Goal: Information Seeking & Learning: Learn about a topic

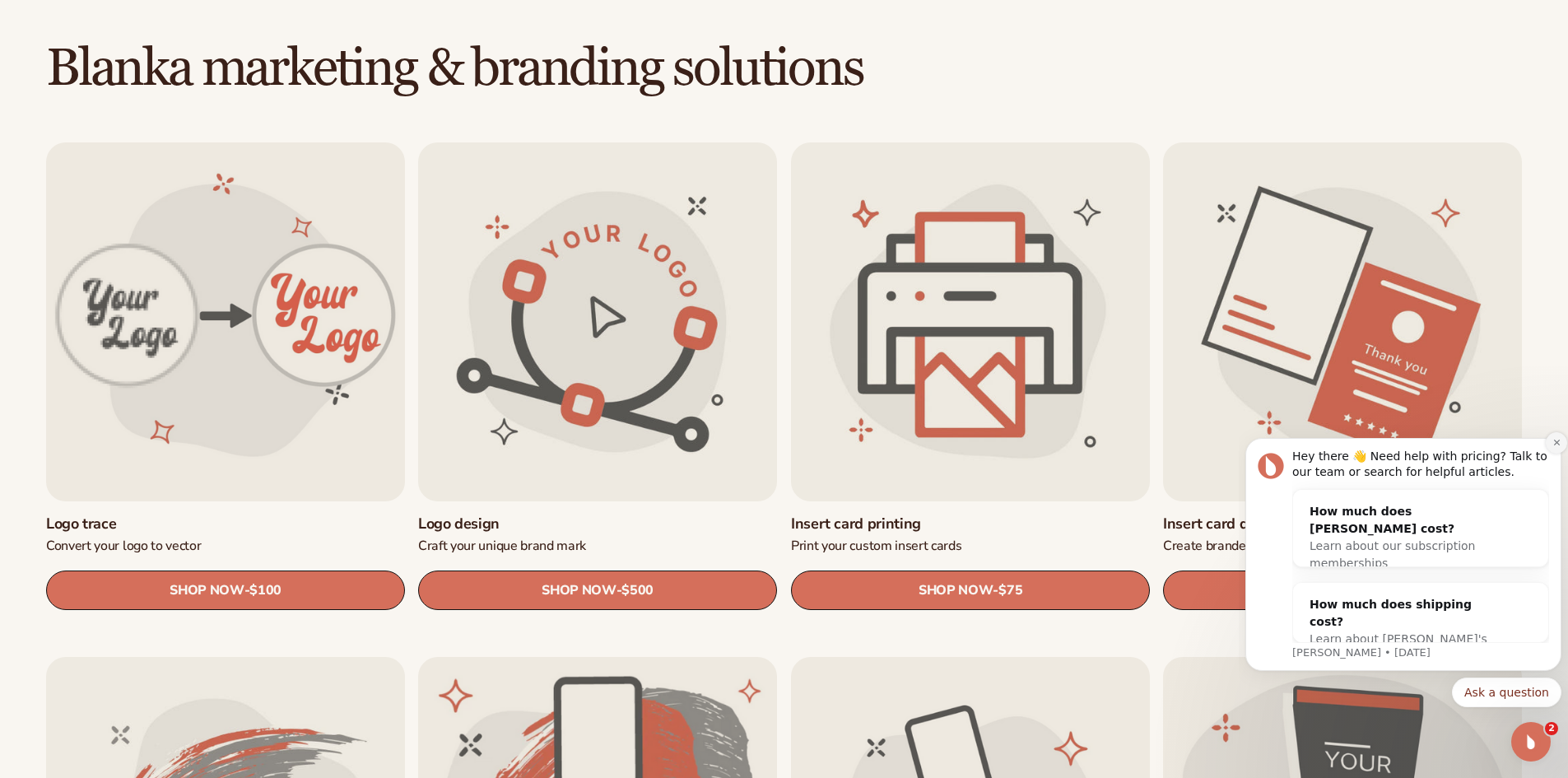
click at [1558, 444] on icon "Dismiss notification" at bounding box center [1556, 442] width 6 height 6
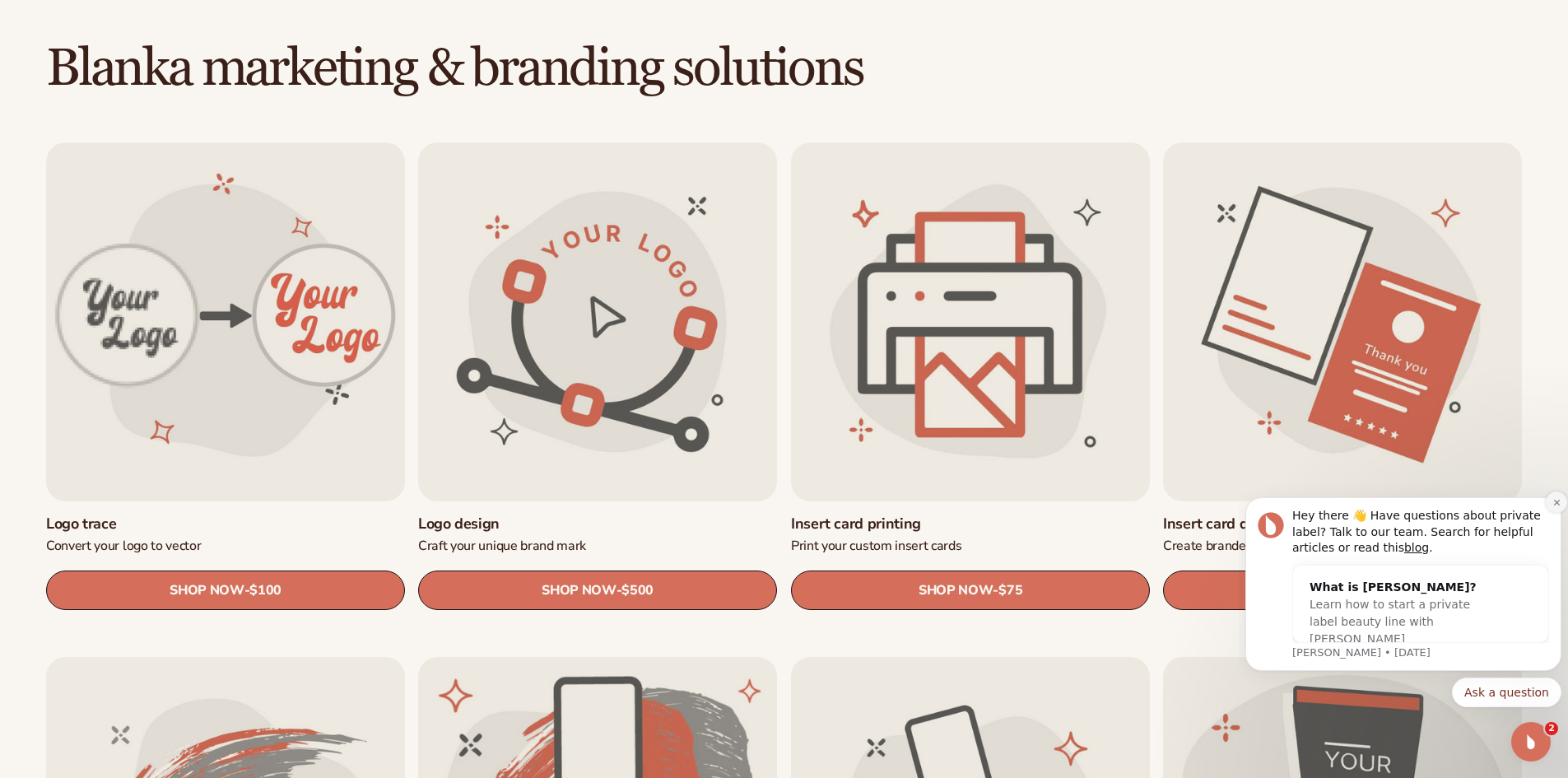
click at [1558, 504] on icon "Dismiss notification" at bounding box center [1556, 502] width 6 height 6
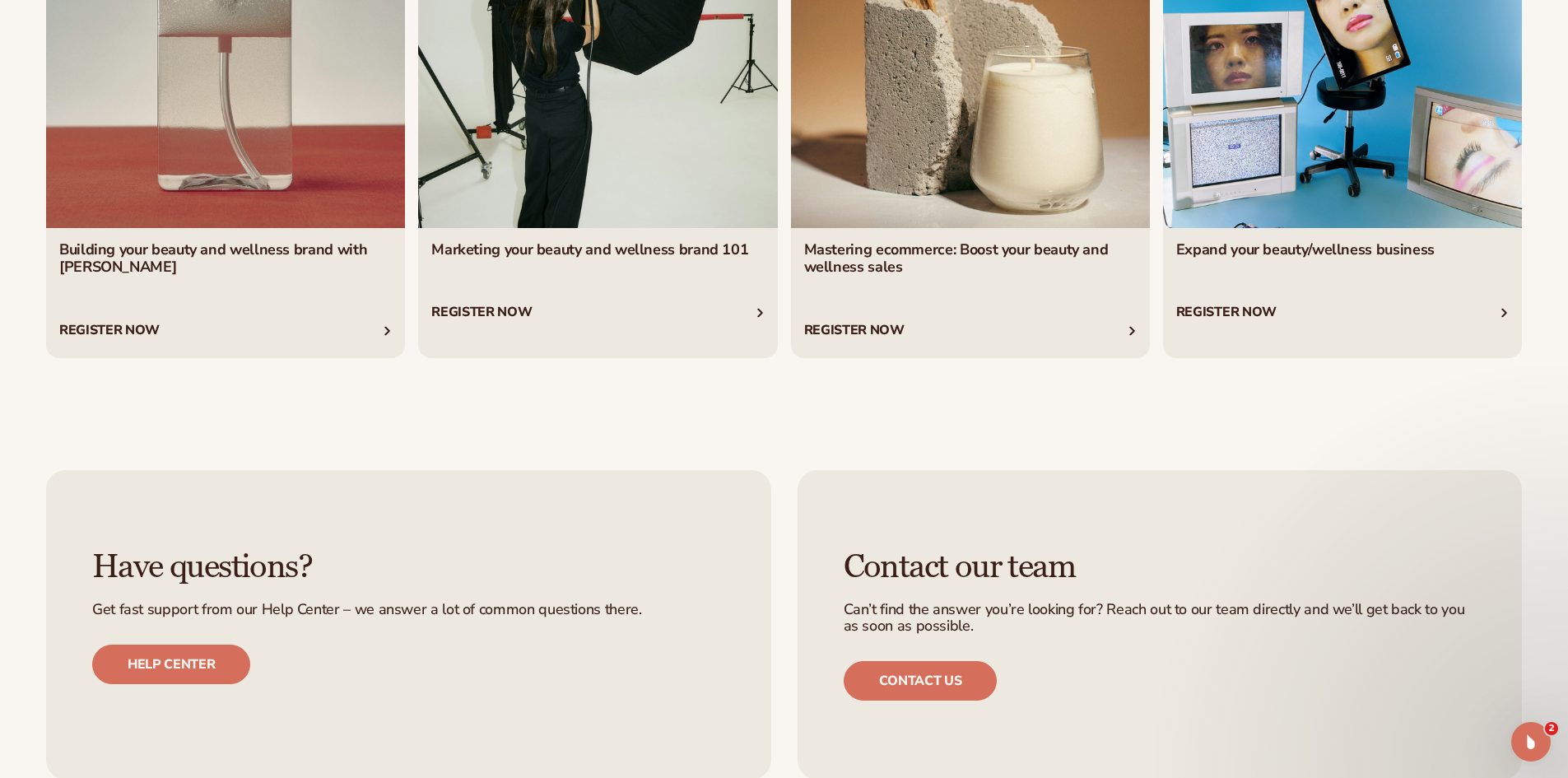
scroll to position [3514, 0]
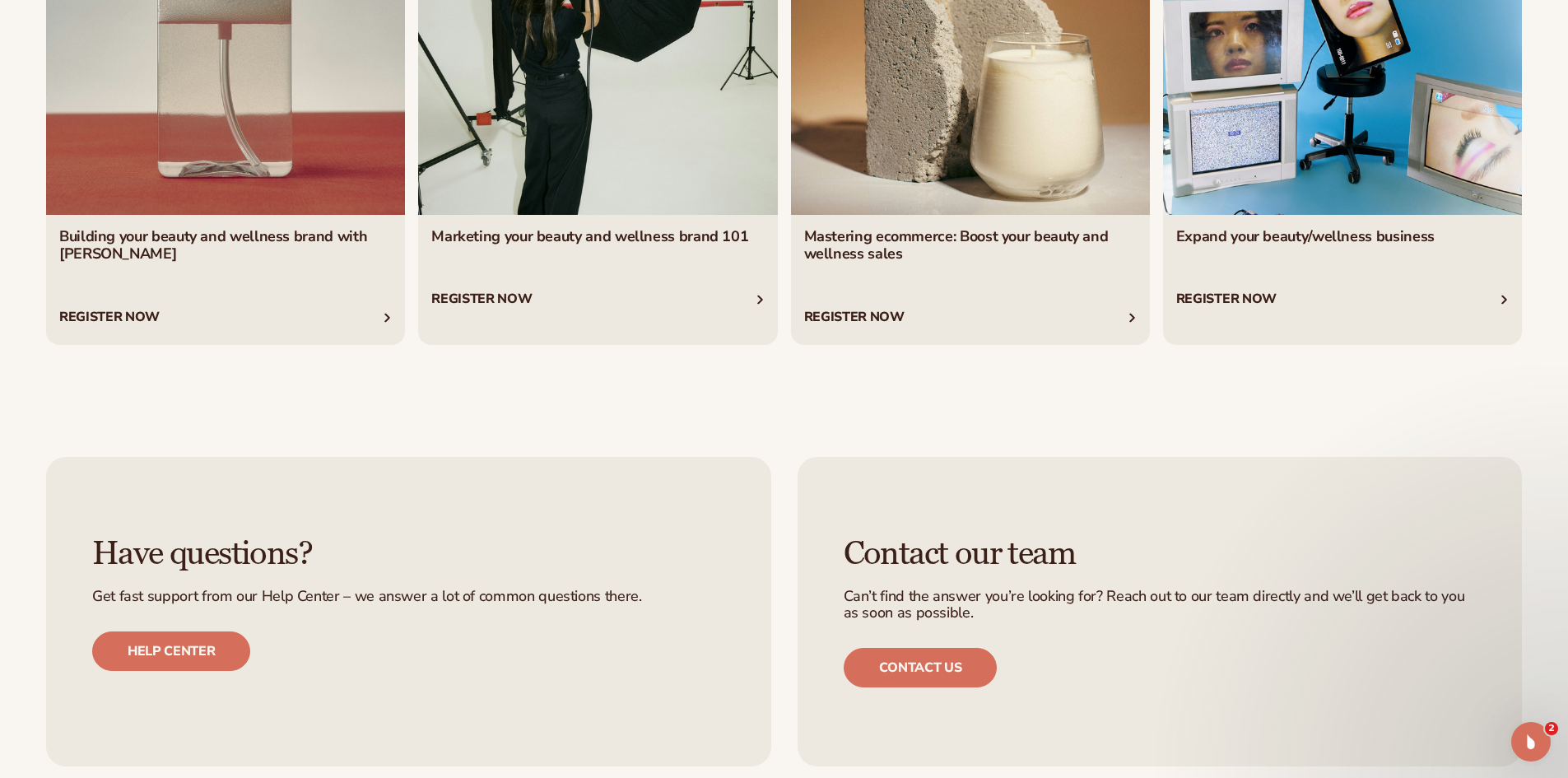
click at [296, 319] on link "1 / 4" at bounding box center [226, 111] width 359 height 467
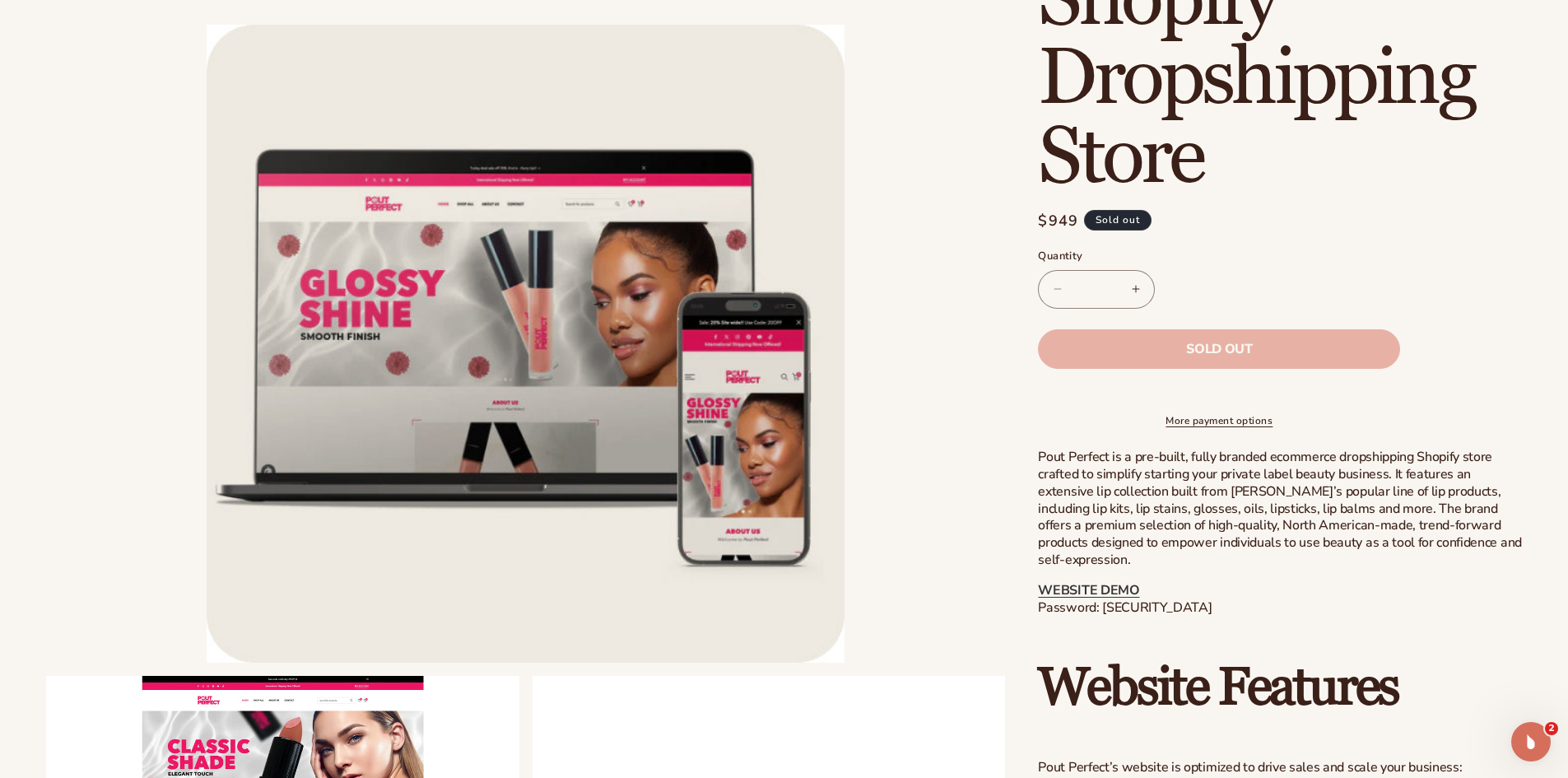
click at [905, 509] on li "Open media 1 in modal" at bounding box center [526, 343] width 959 height 638
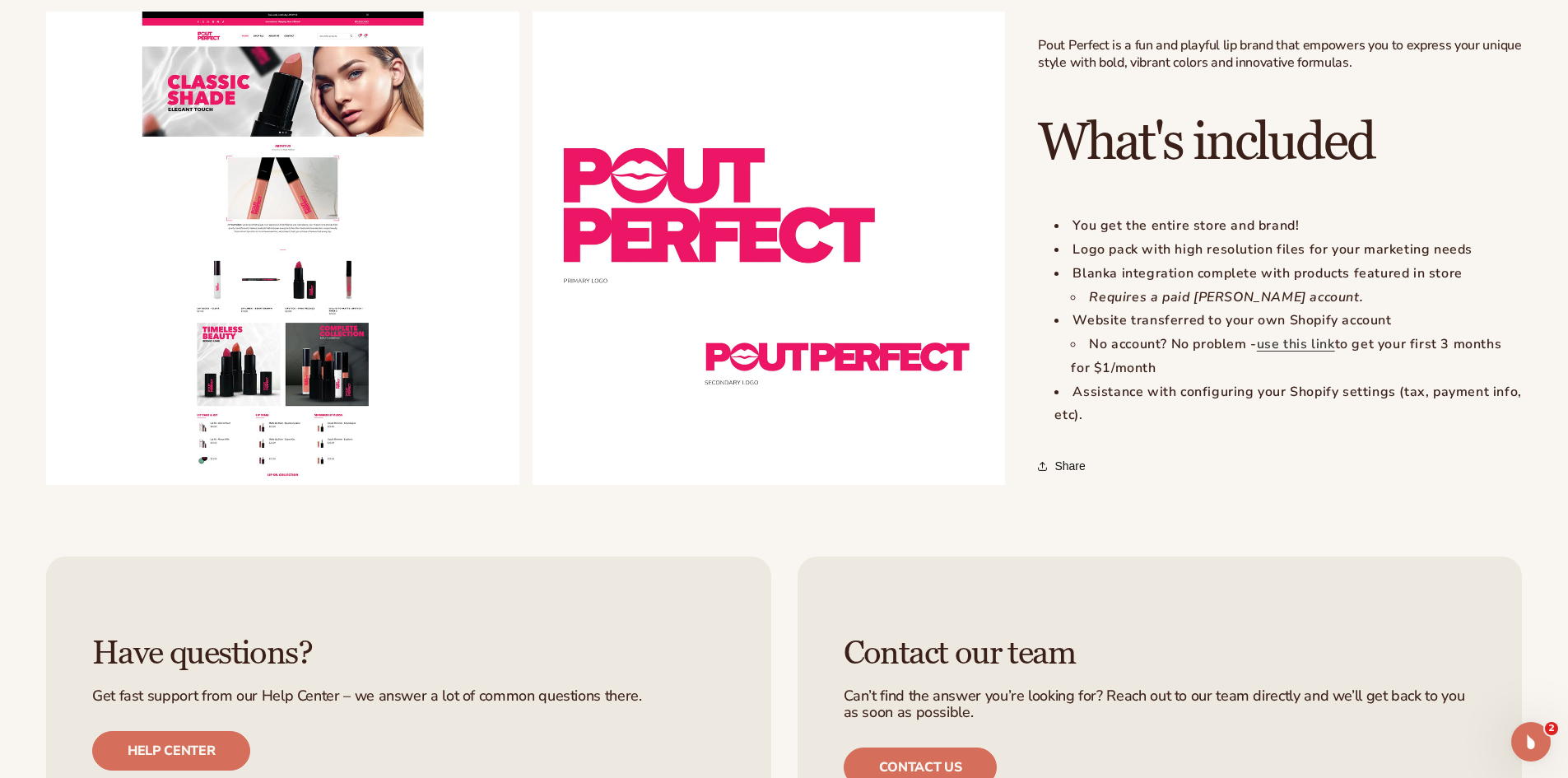
scroll to position [1345, 0]
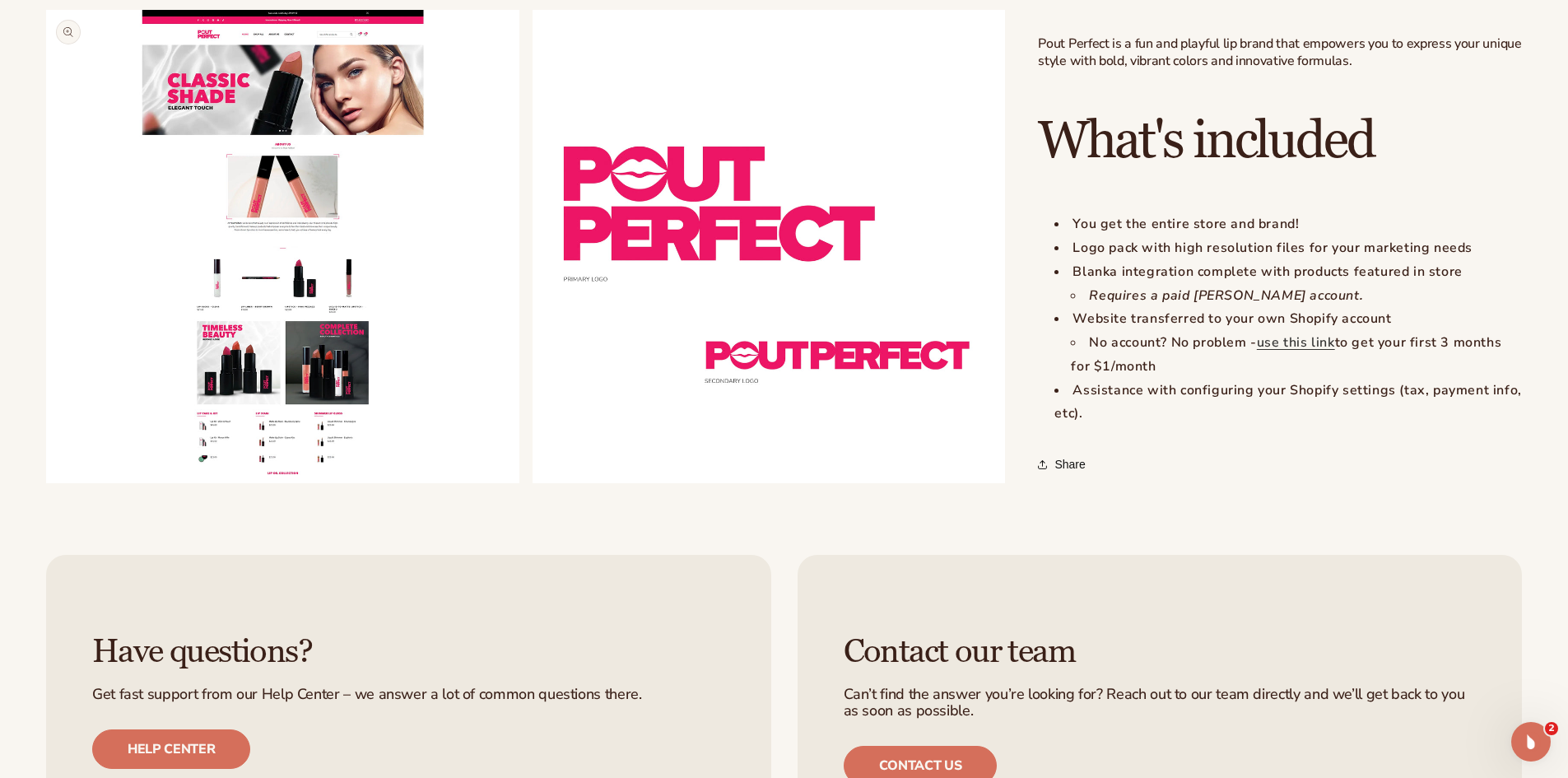
click at [47, 482] on button "Open media 2 in modal" at bounding box center [47, 482] width 0 height 0
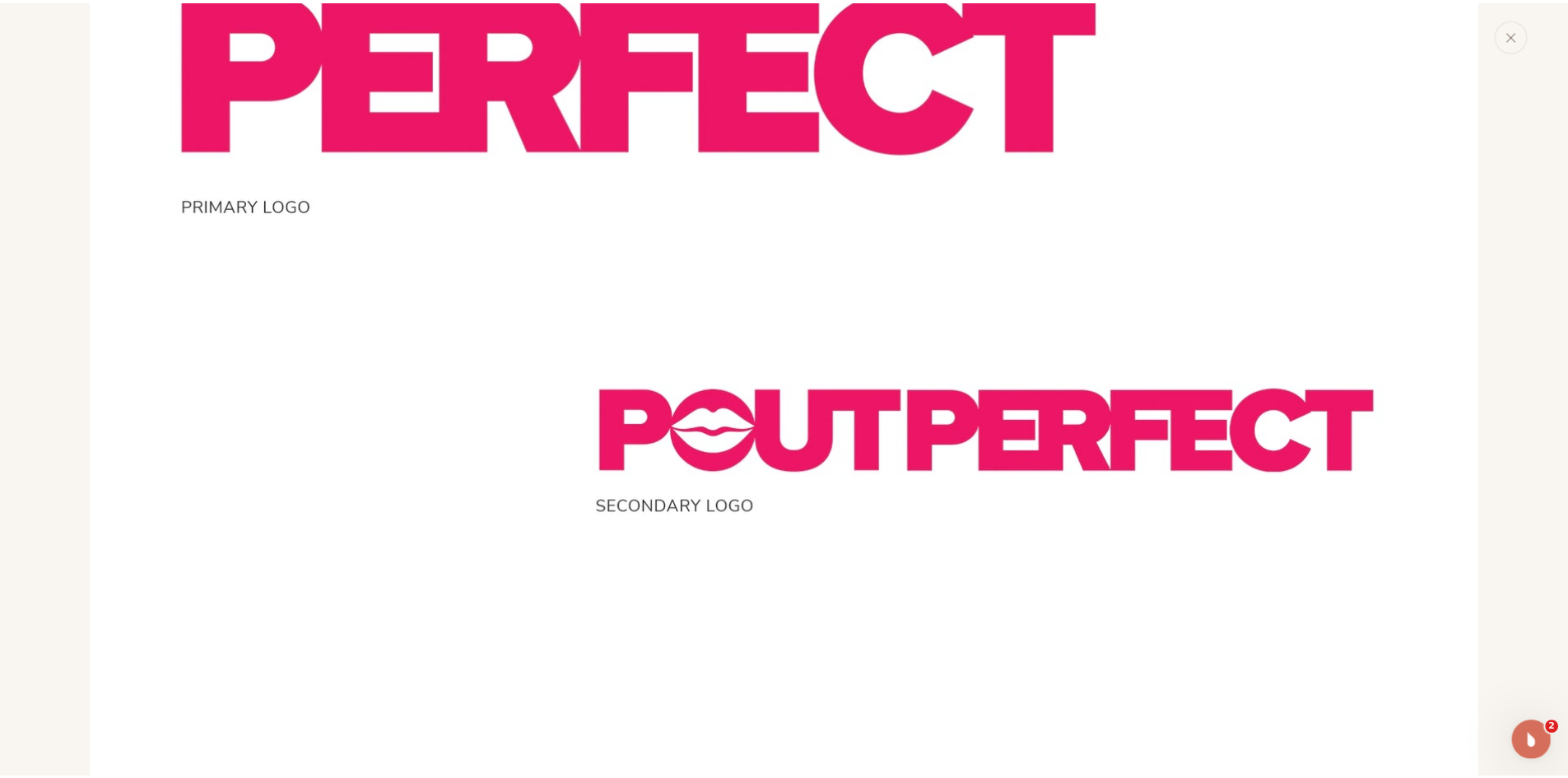
scroll to position [3438, 0]
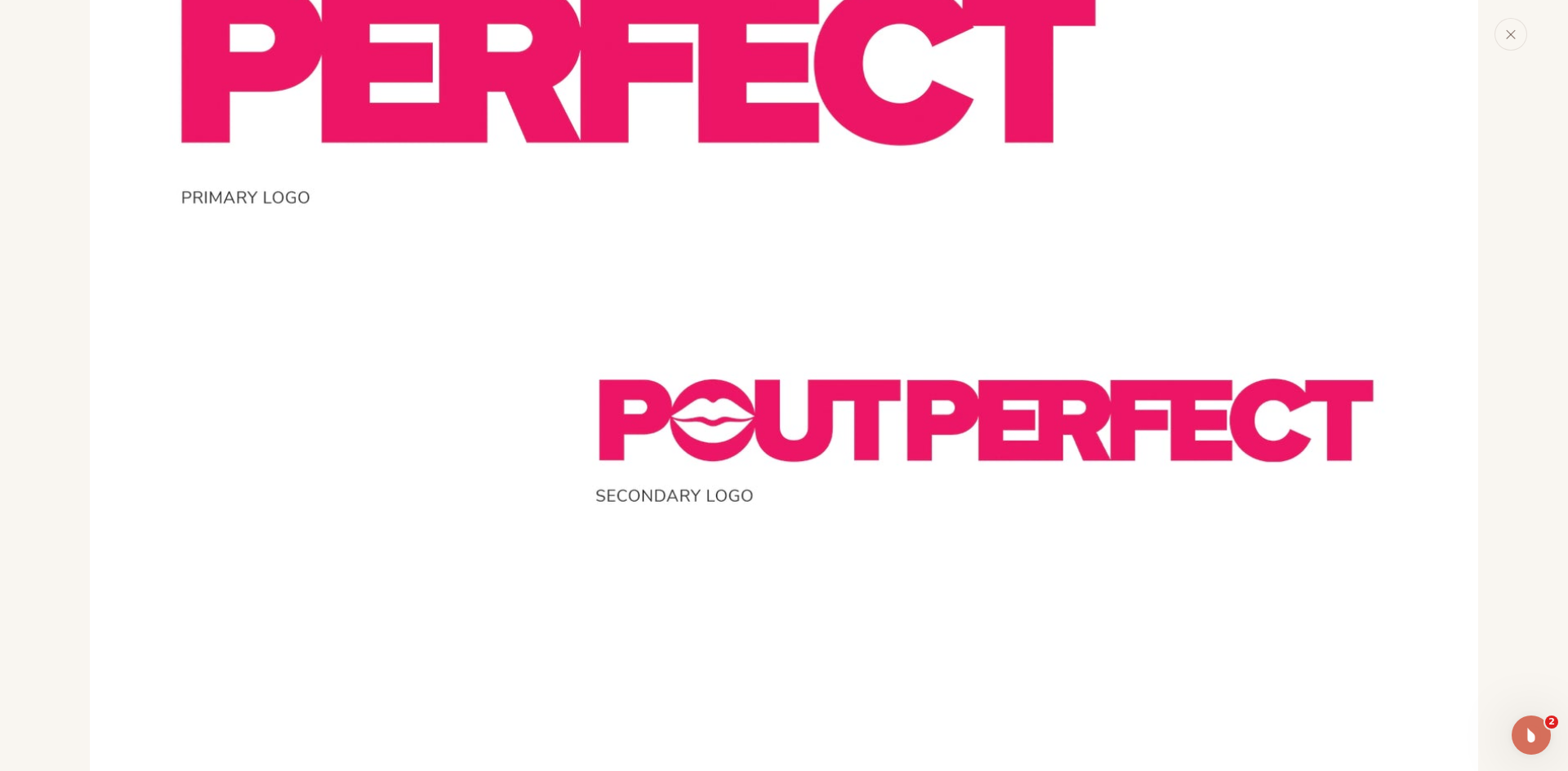
click at [865, 490] on img "Media gallery" at bounding box center [783, 102] width 1388 height 1387
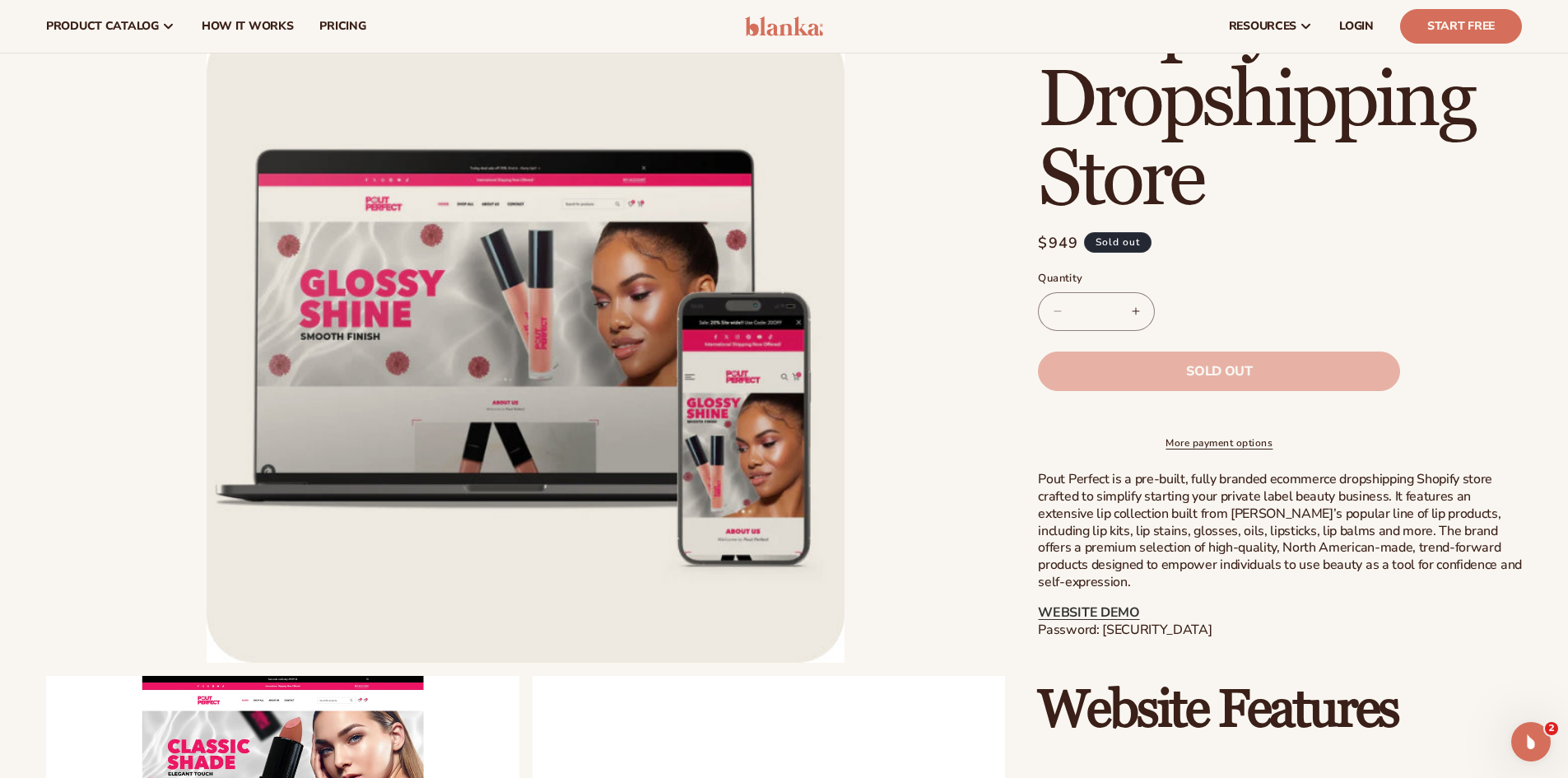
scroll to position [303, 0]
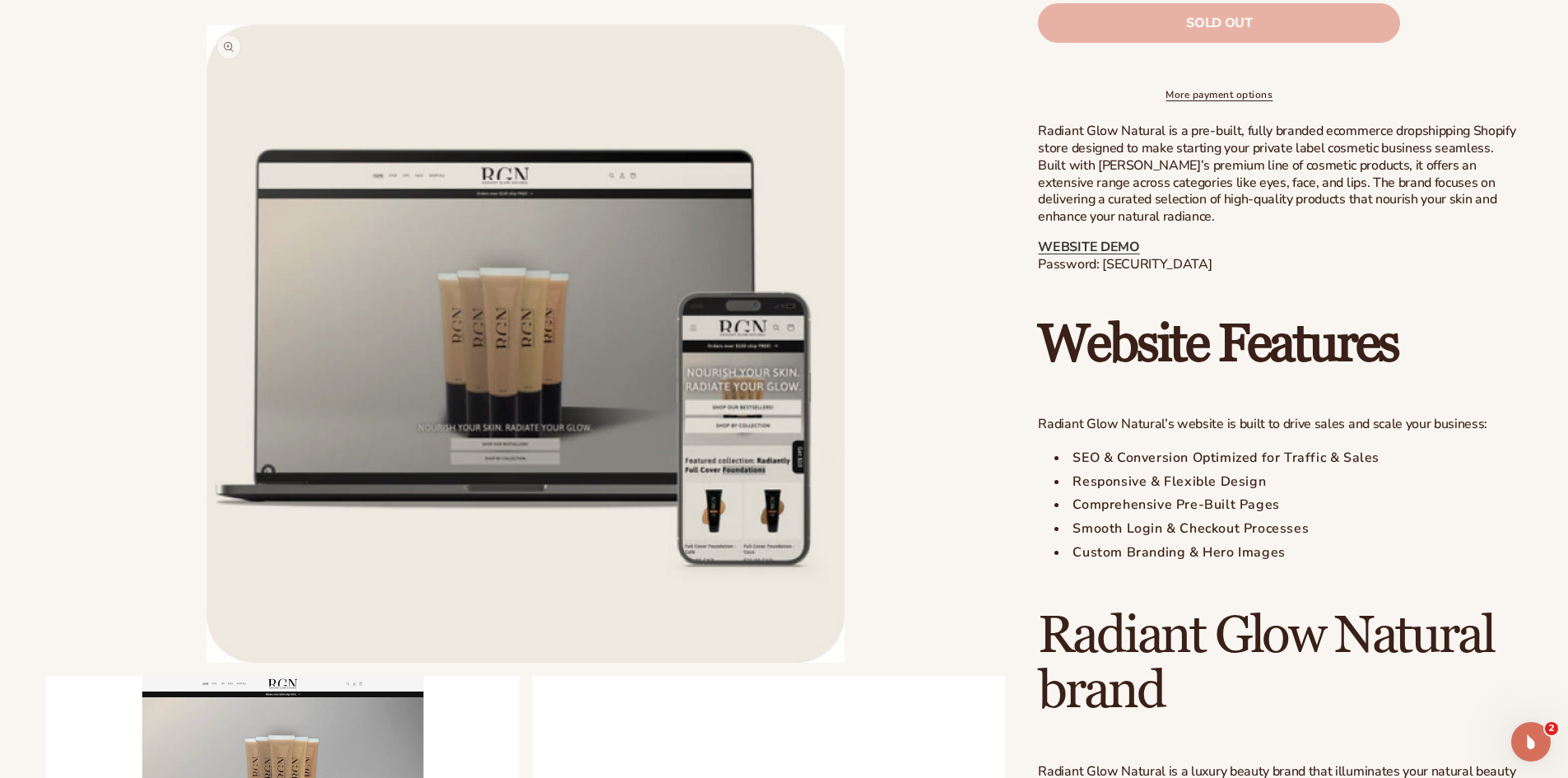
scroll to position [714, 0]
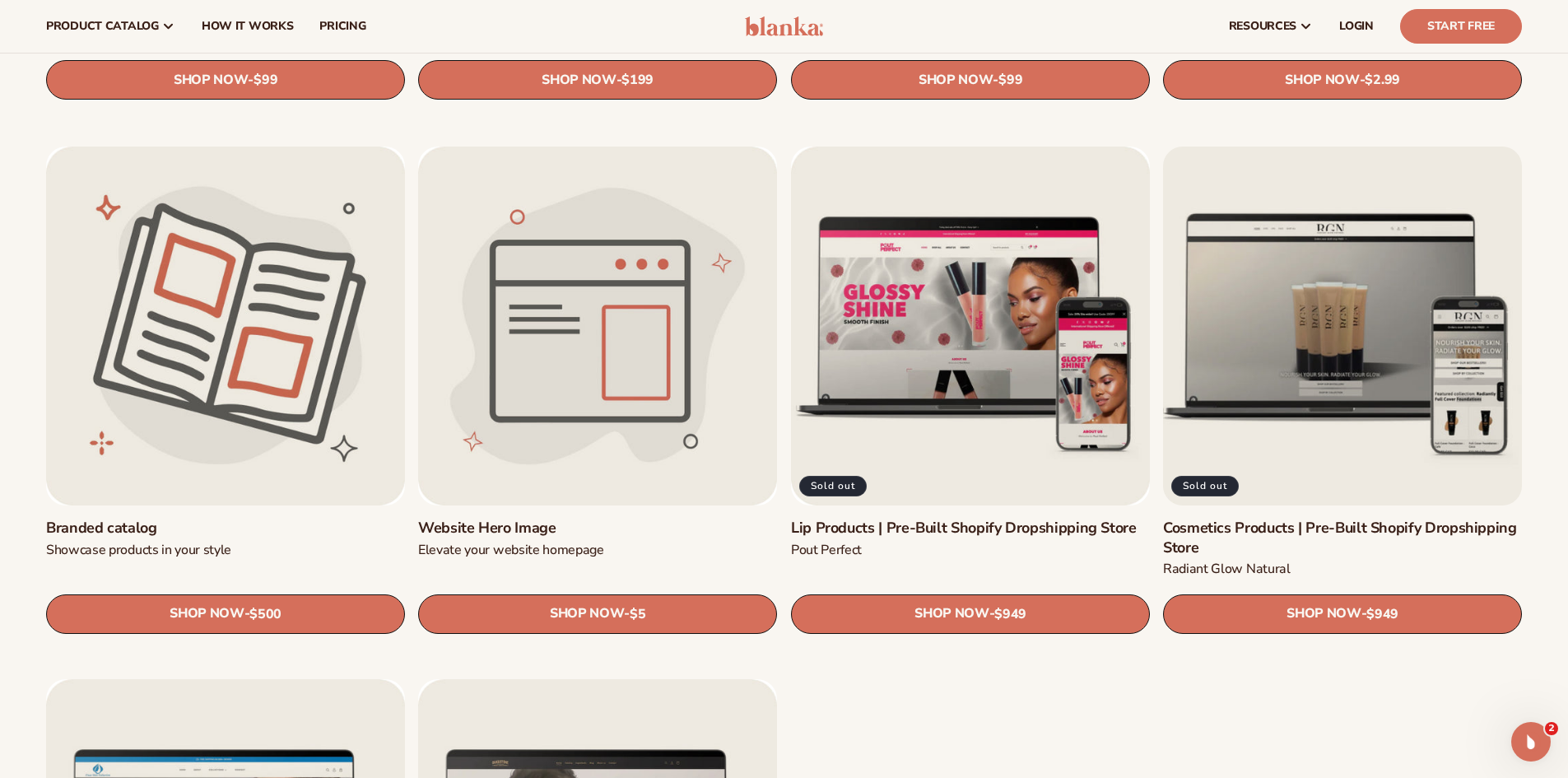
scroll to position [1949, 0]
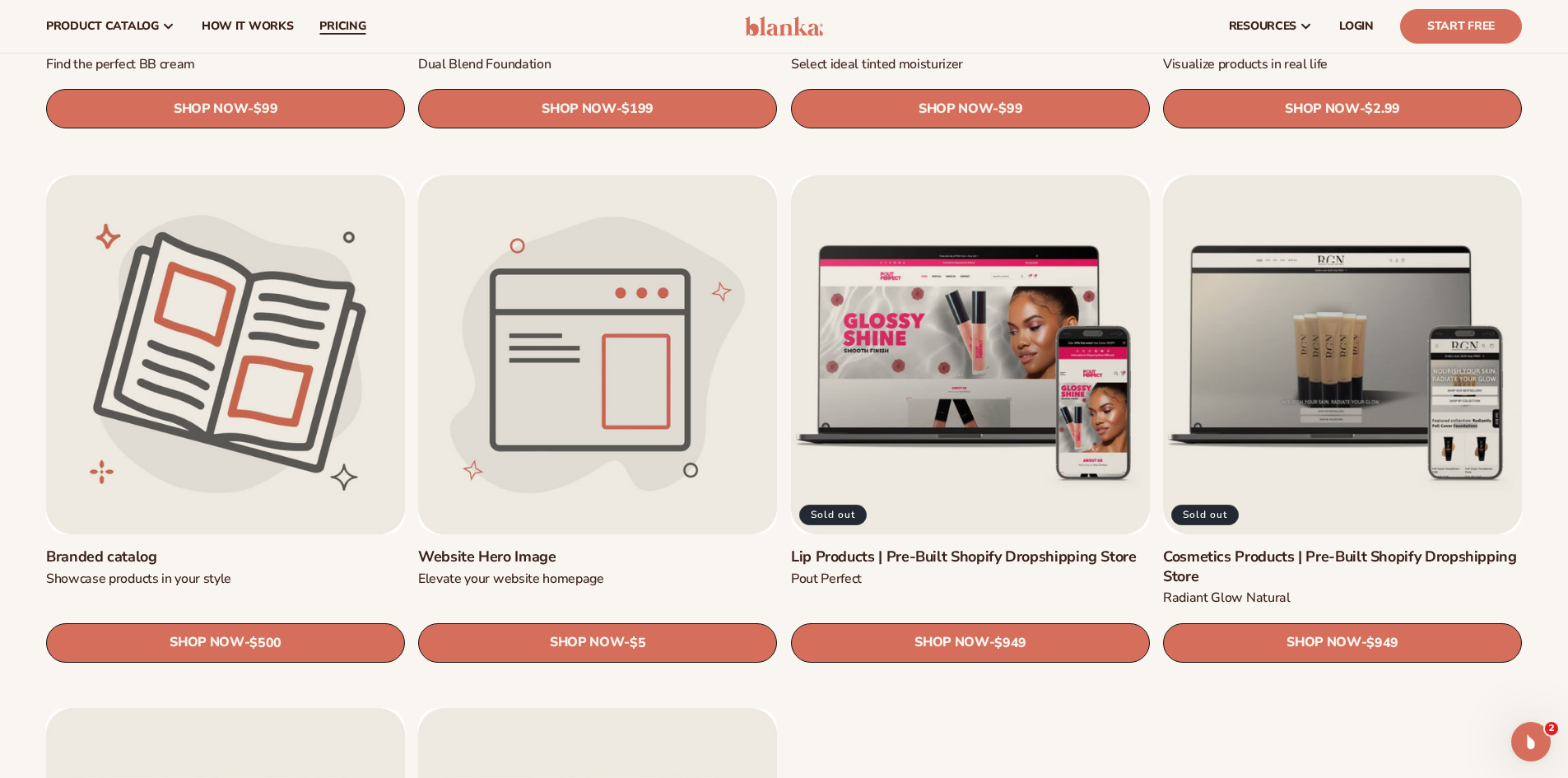
click at [330, 26] on span "pricing" at bounding box center [342, 26] width 47 height 14
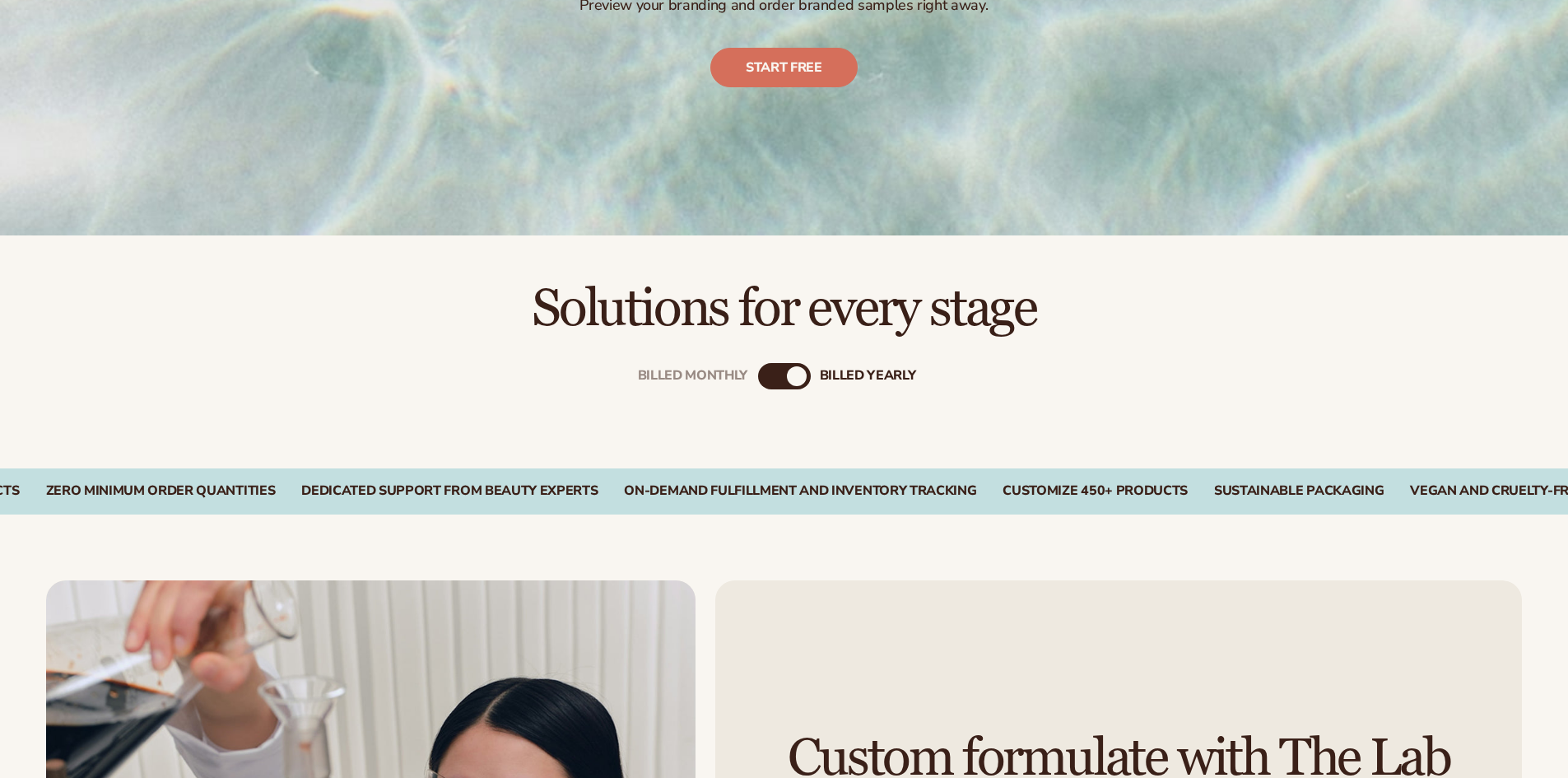
scroll to position [411, 0]
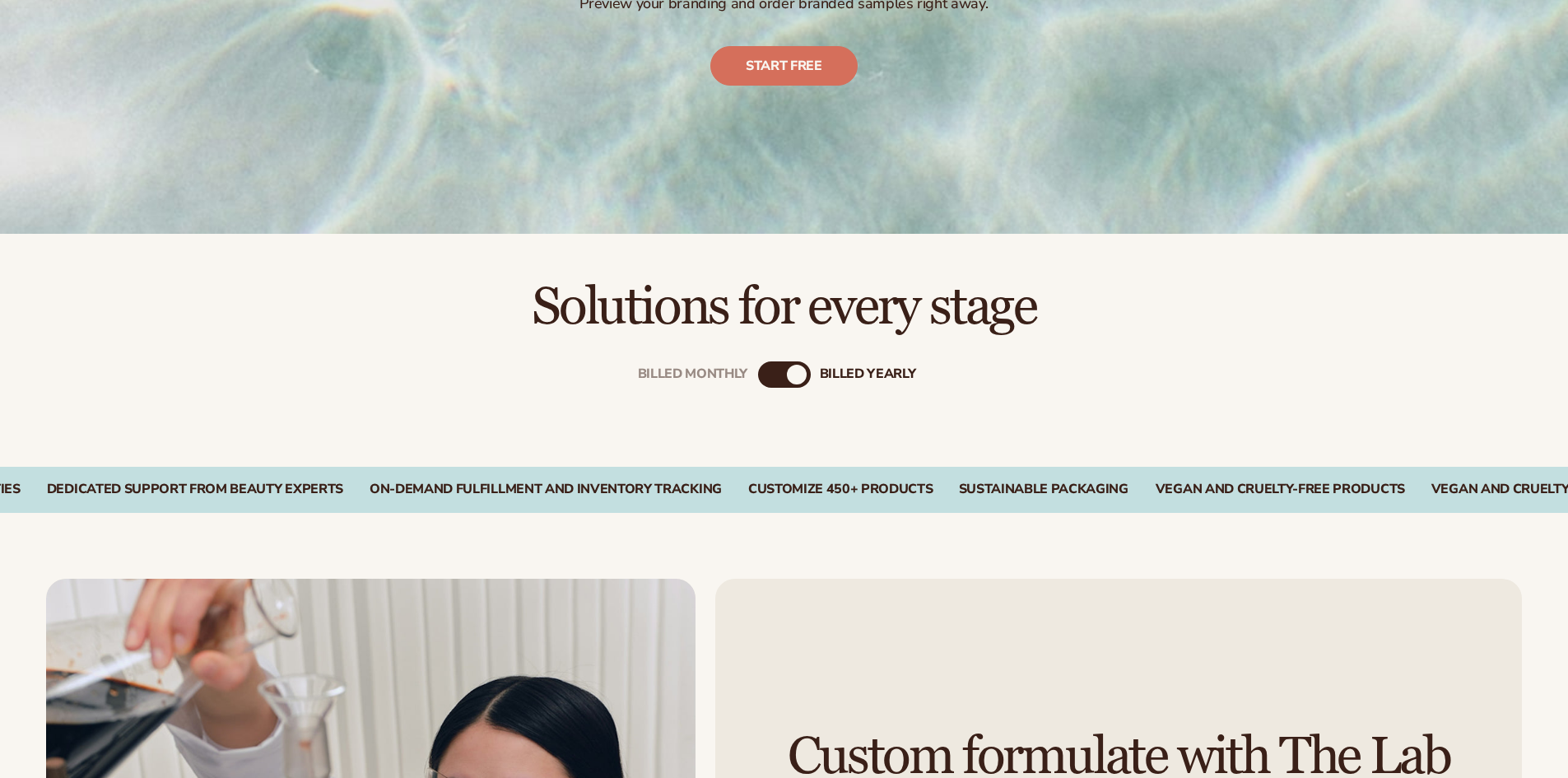
click at [774, 368] on div "Billed Monthly" at bounding box center [768, 374] width 19 height 19
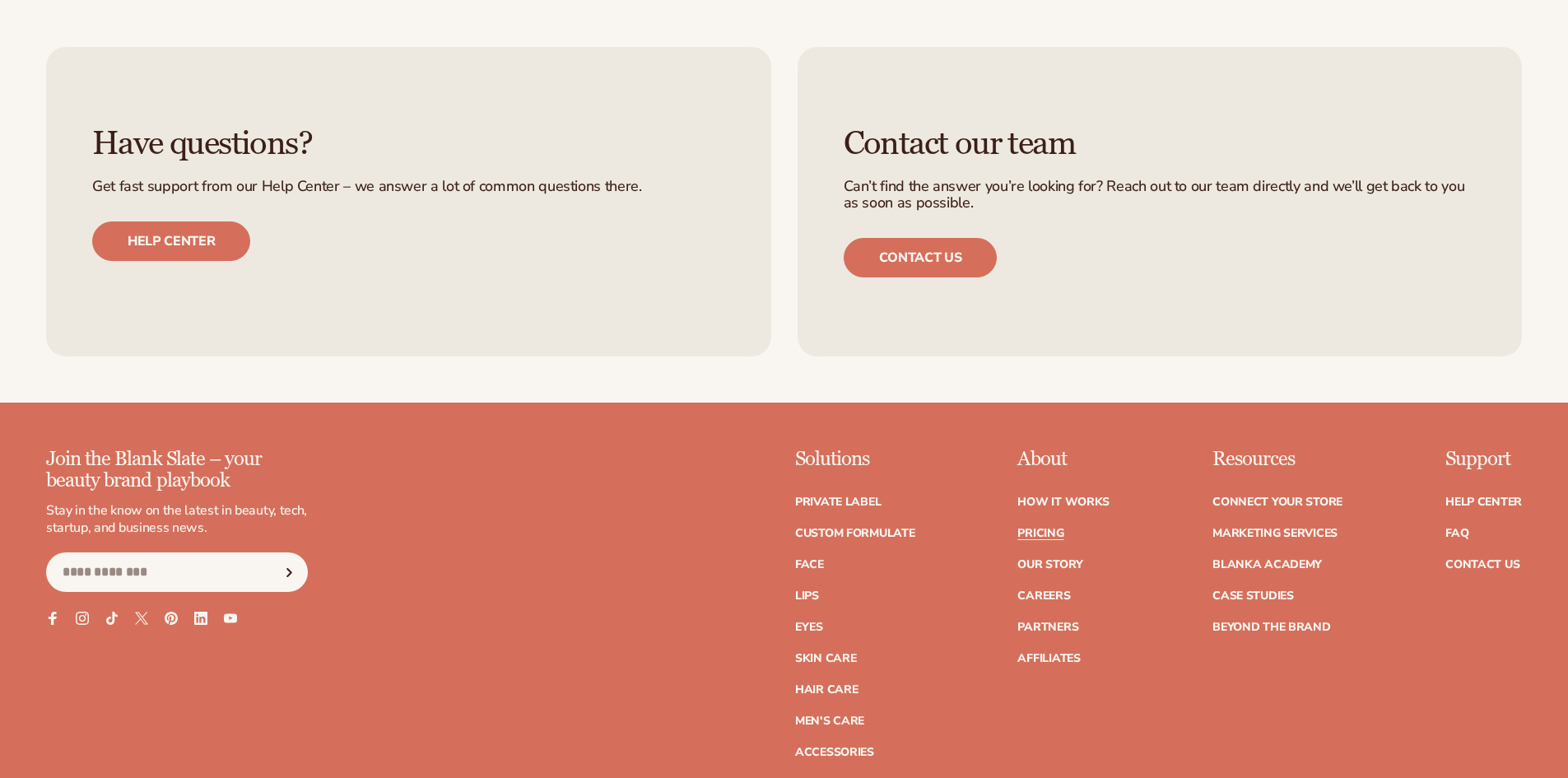
scroll to position [2388, 0]
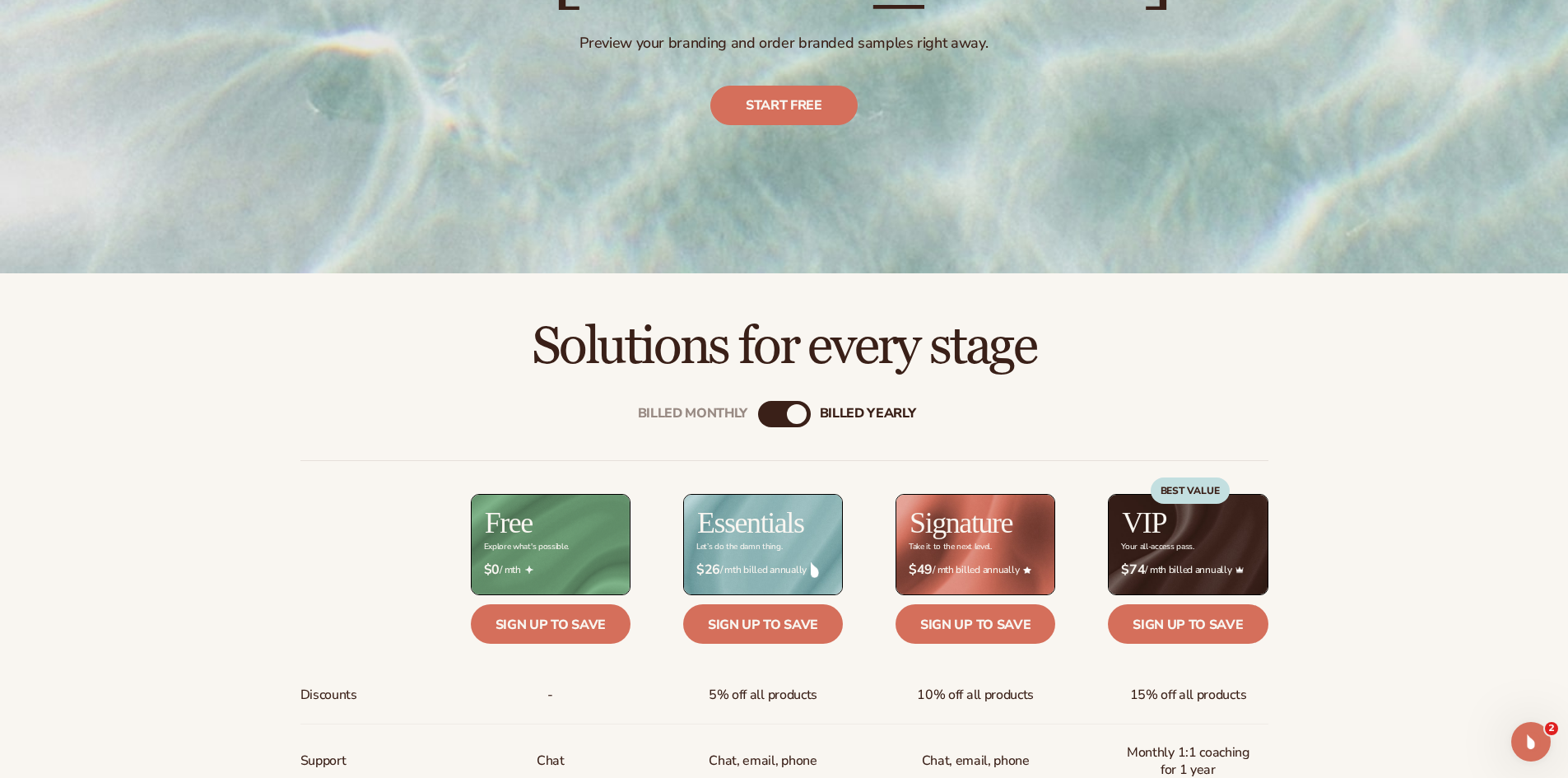
scroll to position [411, 0]
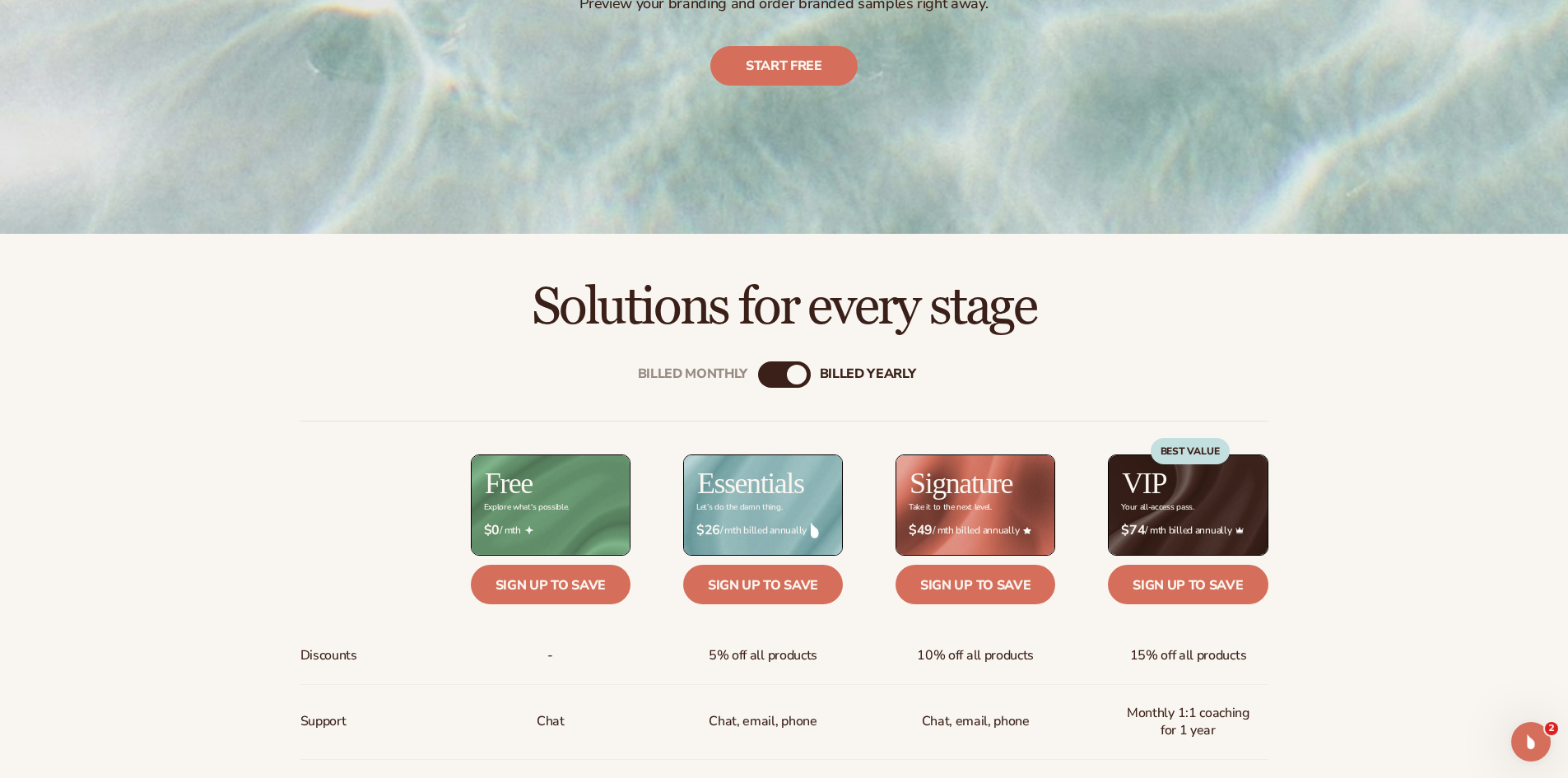
click at [778, 375] on div "Billed Monthly billed Yearly" at bounding box center [784, 374] width 52 height 26
click at [767, 372] on div "Billed Monthly" at bounding box center [768, 374] width 19 height 19
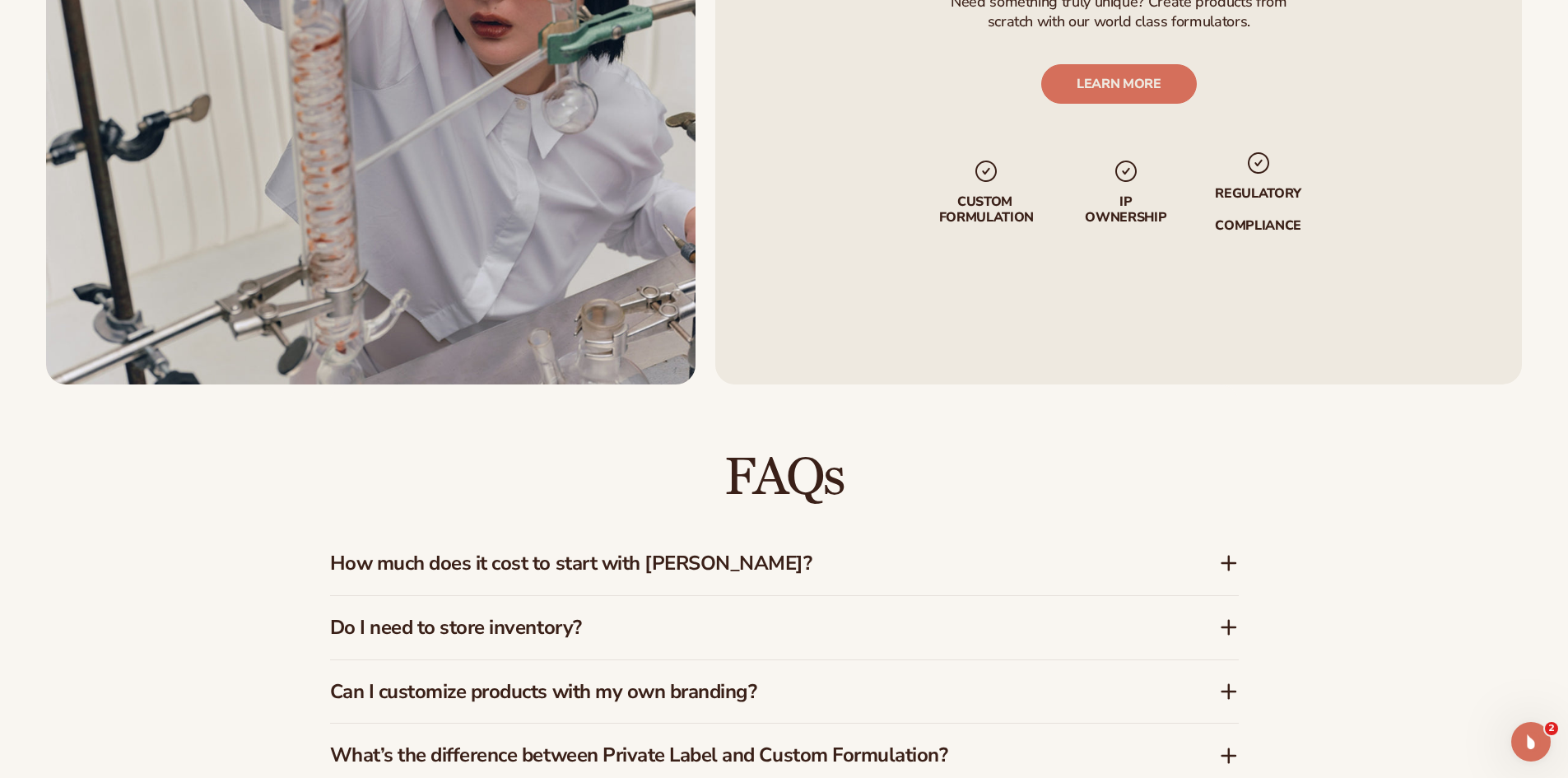
scroll to position [2251, 0]
